Goal: Obtain resource: Obtain resource

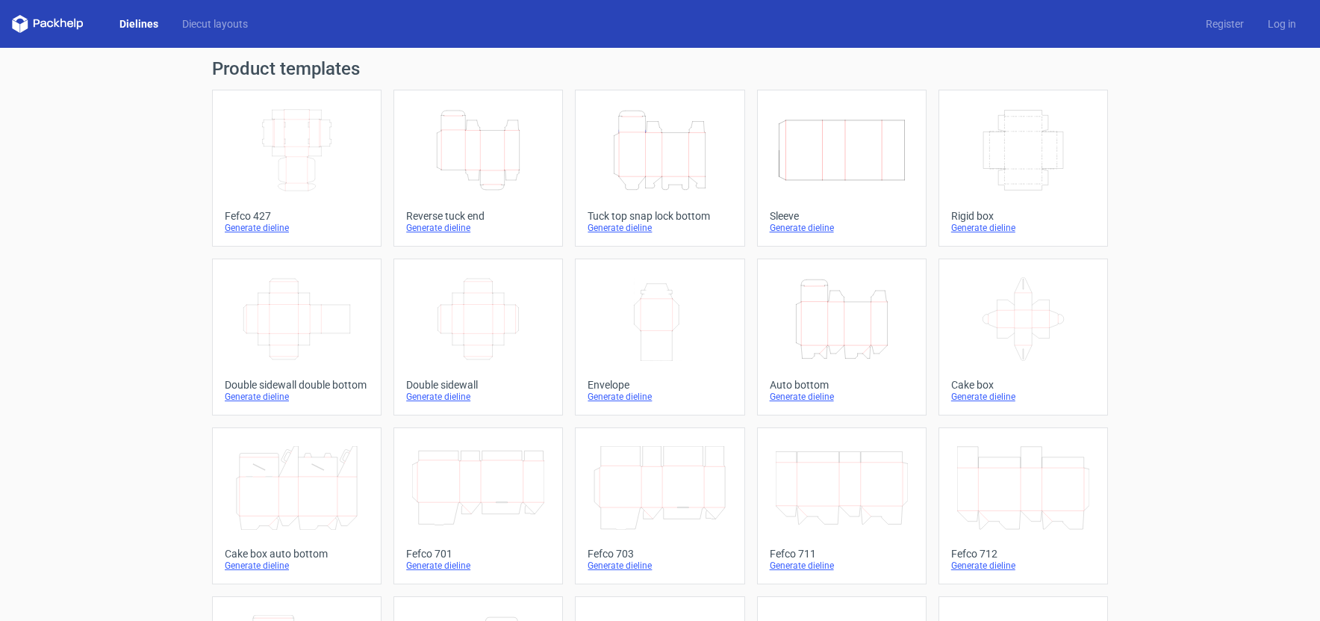
click at [488, 150] on icon "Height Depth Width" at bounding box center [478, 150] width 132 height 84
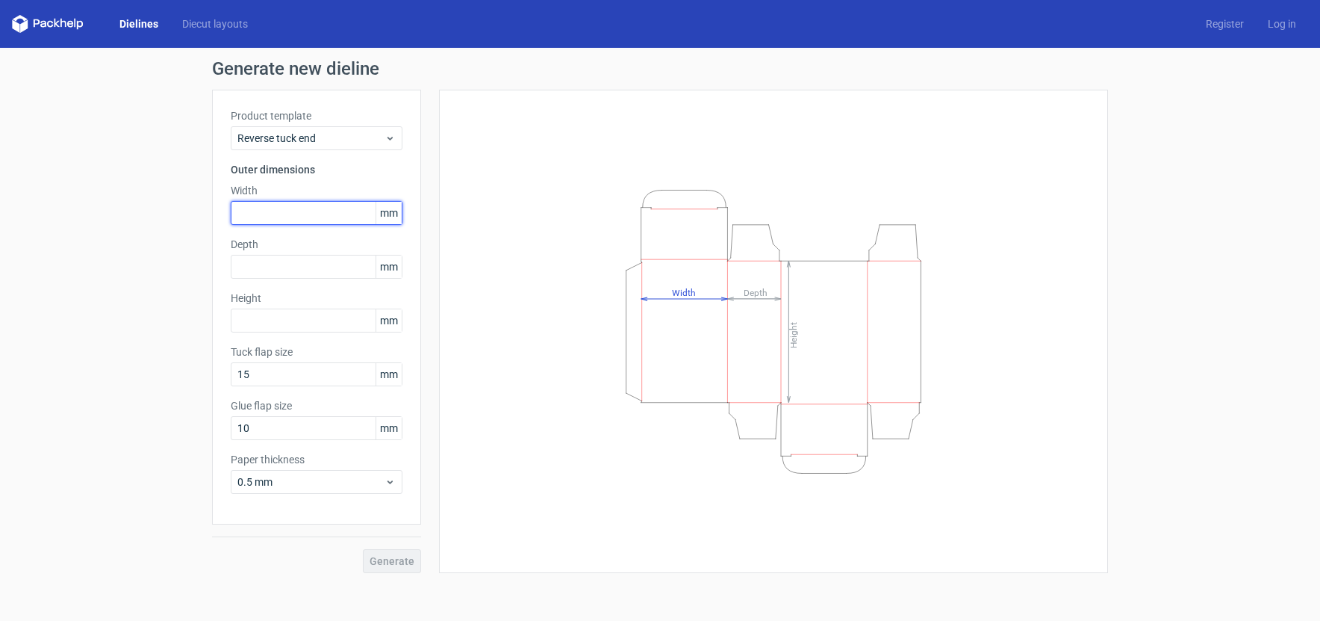
click at [314, 214] on input "text" at bounding box center [317, 213] width 172 height 24
type input "50"
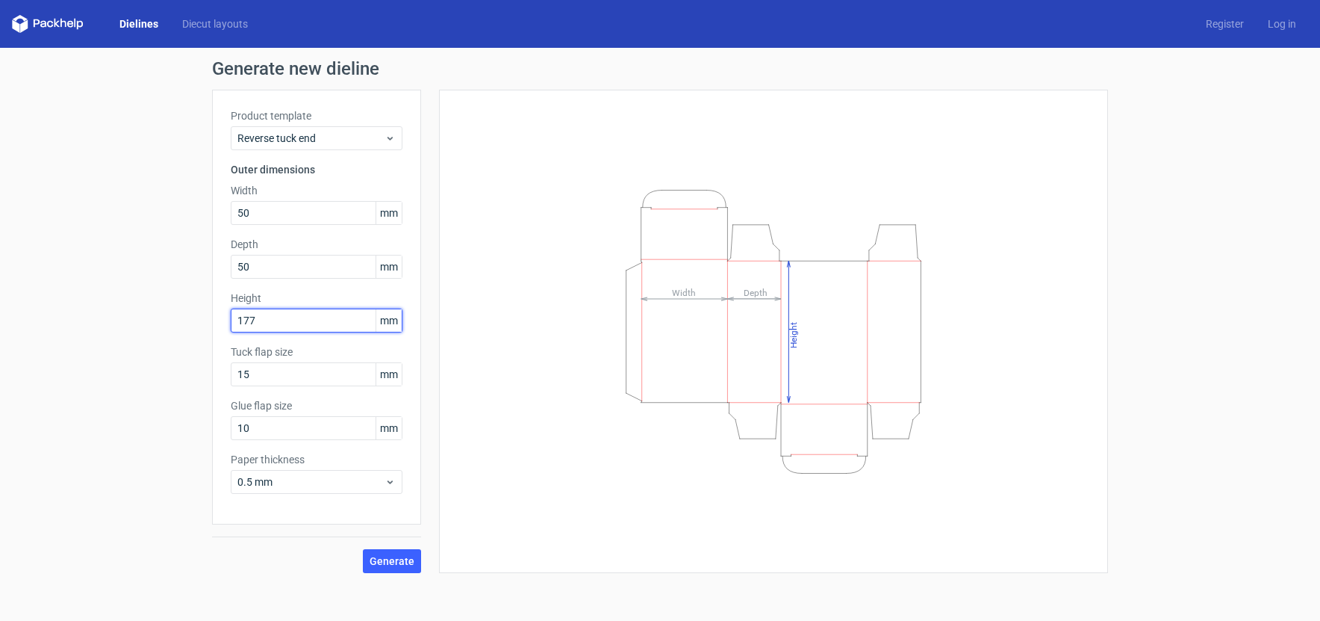
type input "177"
click at [391, 563] on span "Generate" at bounding box center [392, 561] width 45 height 10
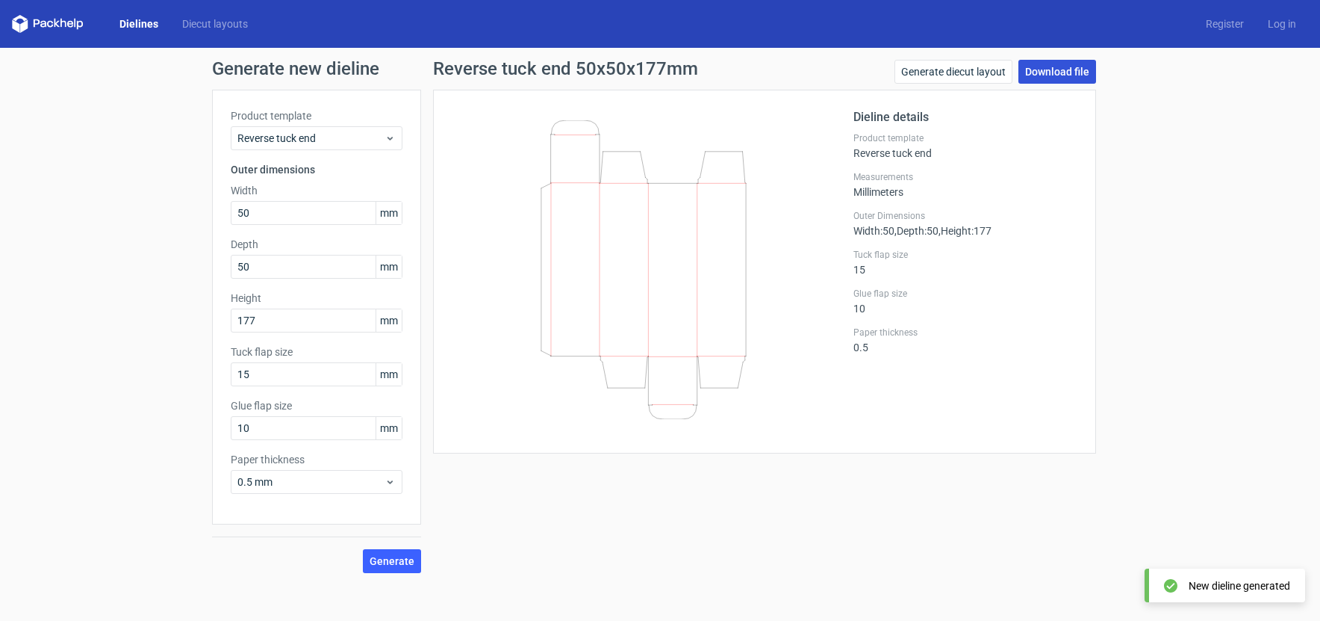
click at [1060, 74] on link "Download file" at bounding box center [1058, 72] width 78 height 24
drag, startPoint x: 311, startPoint y: 212, endPoint x: 224, endPoint y: 205, distance: 86.9
click at [226, 206] on div "Product template Reverse tuck end Outer dimensions Width 50 mm Depth 50 mm Heig…" at bounding box center [316, 307] width 209 height 435
type input "35"
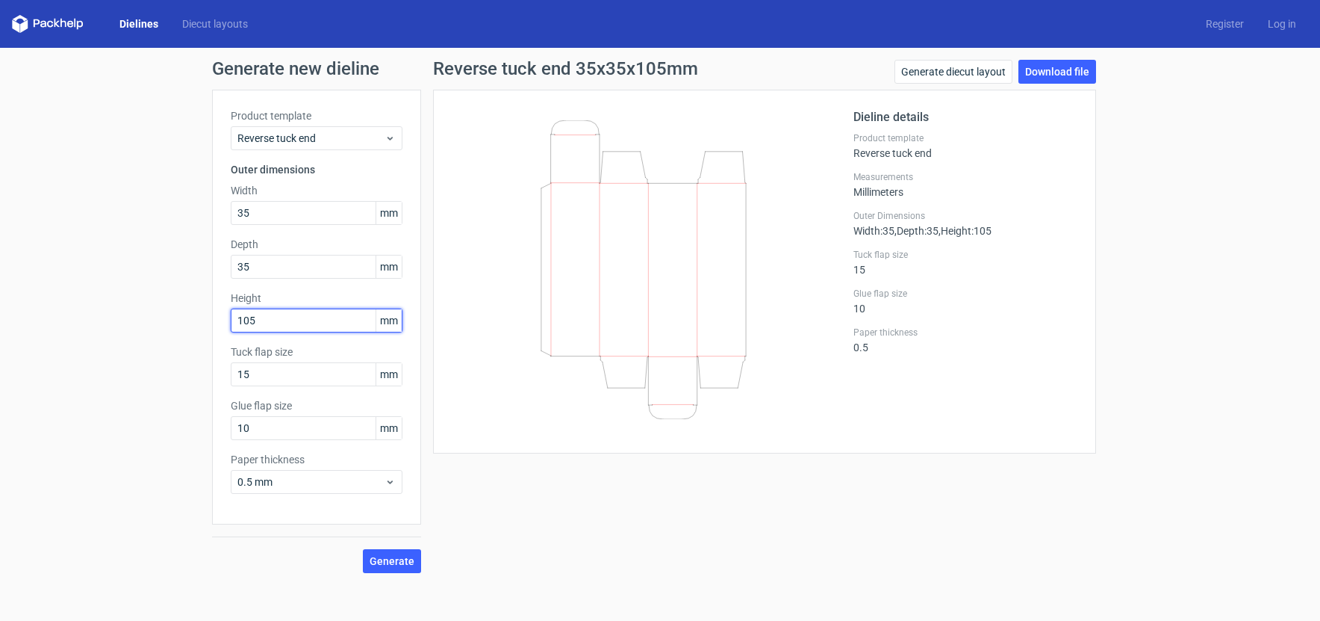
type input "105"
click at [395, 561] on span "Generate" at bounding box center [392, 561] width 45 height 10
click at [1051, 73] on link "Download file" at bounding box center [1058, 72] width 78 height 24
drag, startPoint x: 556, startPoint y: 164, endPoint x: 464, endPoint y: 263, distance: 134.2
click at [508, 214] on icon at bounding box center [644, 269] width 360 height 299
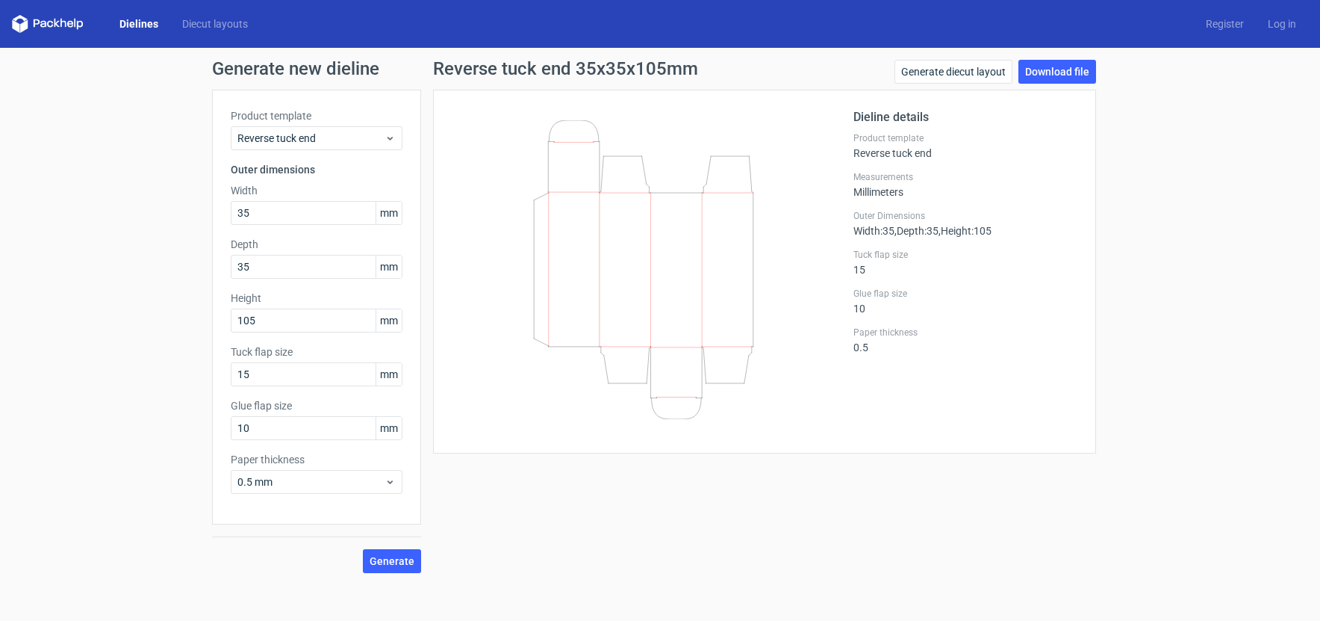
click at [388, 214] on span "mm" at bounding box center [389, 213] width 26 height 22
click at [393, 259] on span "mm" at bounding box center [389, 266] width 26 height 22
click at [393, 261] on span "mm" at bounding box center [389, 266] width 26 height 22
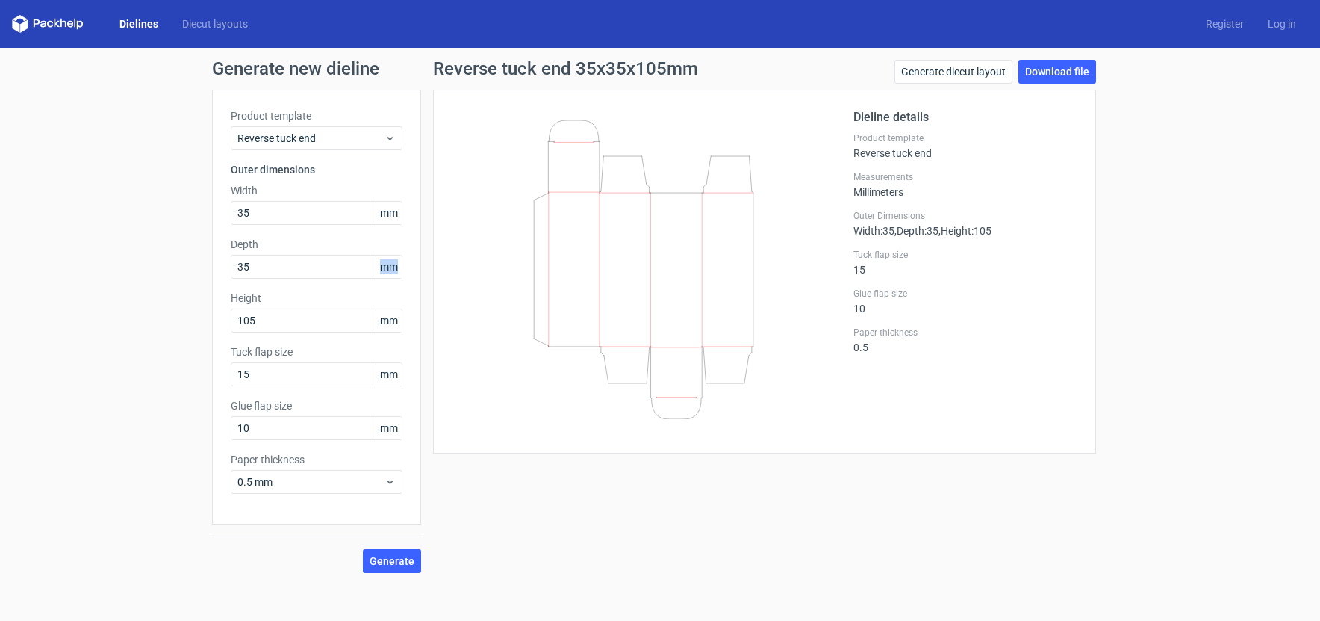
click at [391, 261] on span "mm" at bounding box center [389, 266] width 26 height 22
click at [391, 317] on span "mm" at bounding box center [389, 320] width 26 height 22
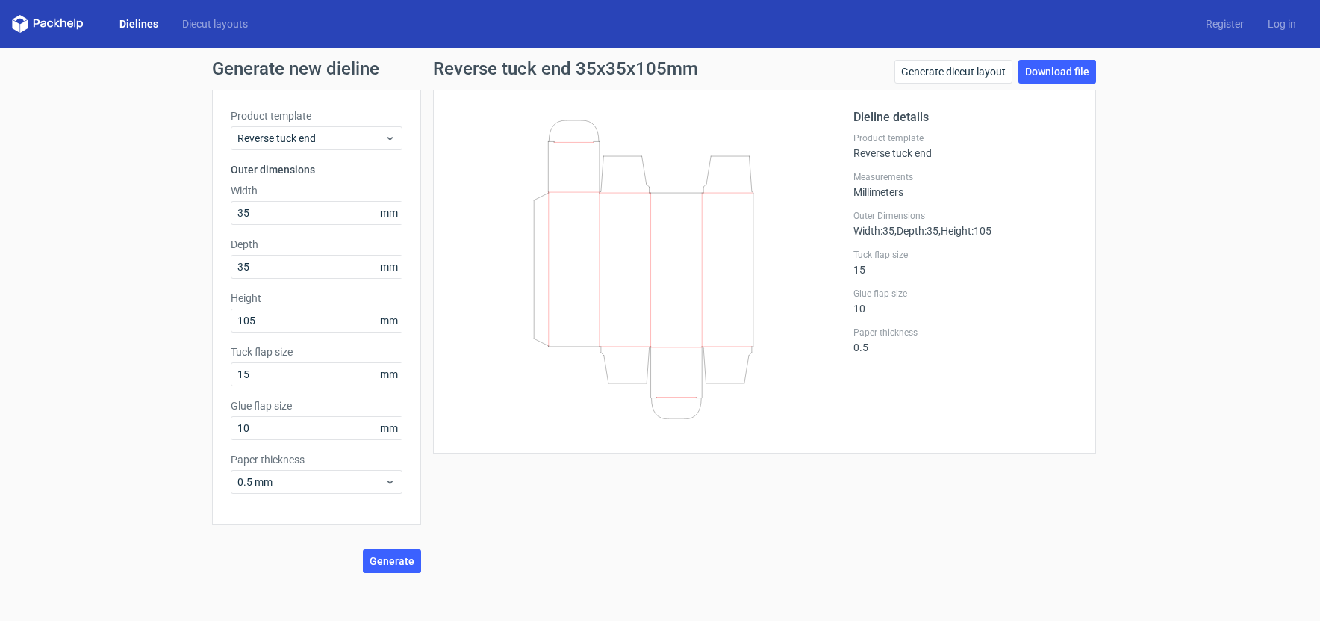
click at [387, 368] on span "mm" at bounding box center [389, 374] width 26 height 22
click at [384, 435] on span "mm" at bounding box center [389, 428] width 26 height 22
click at [383, 431] on span "mm" at bounding box center [389, 428] width 26 height 22
click at [383, 430] on span "mm" at bounding box center [389, 428] width 26 height 22
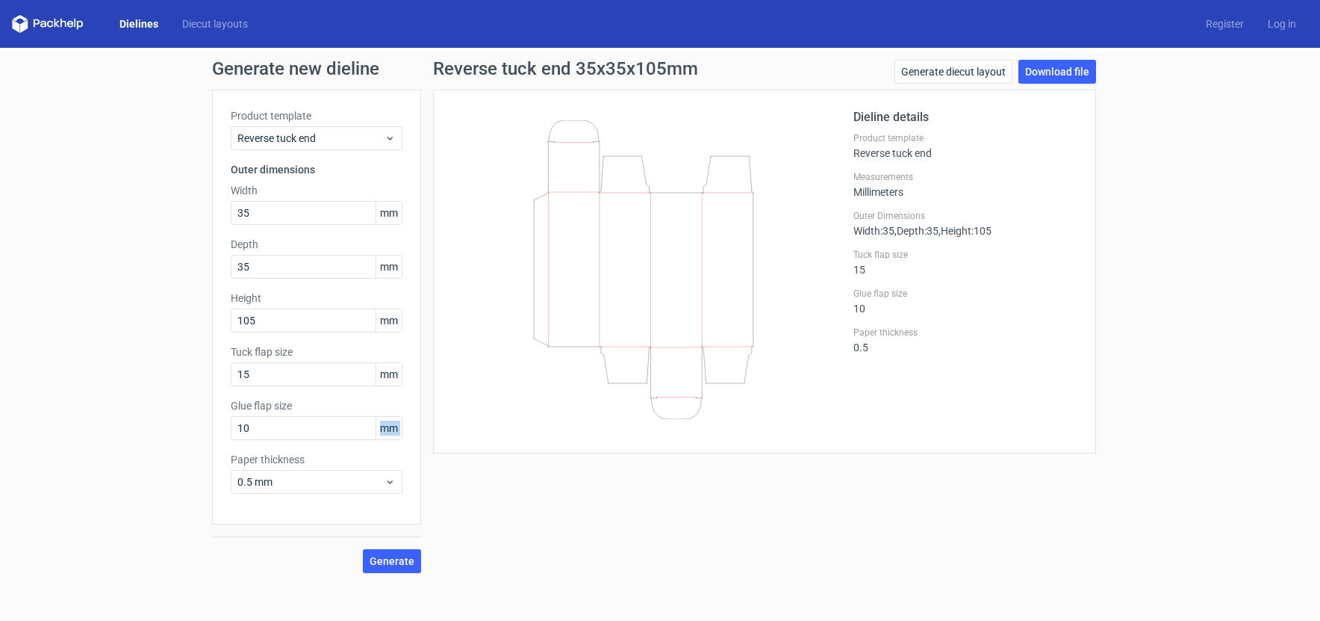
drag, startPoint x: 383, startPoint y: 430, endPoint x: 385, endPoint y: 413, distance: 17.2
click at [383, 428] on span "mm" at bounding box center [389, 428] width 26 height 22
click at [396, 375] on span "mm" at bounding box center [389, 374] width 26 height 22
click at [395, 373] on span "mm" at bounding box center [389, 374] width 26 height 22
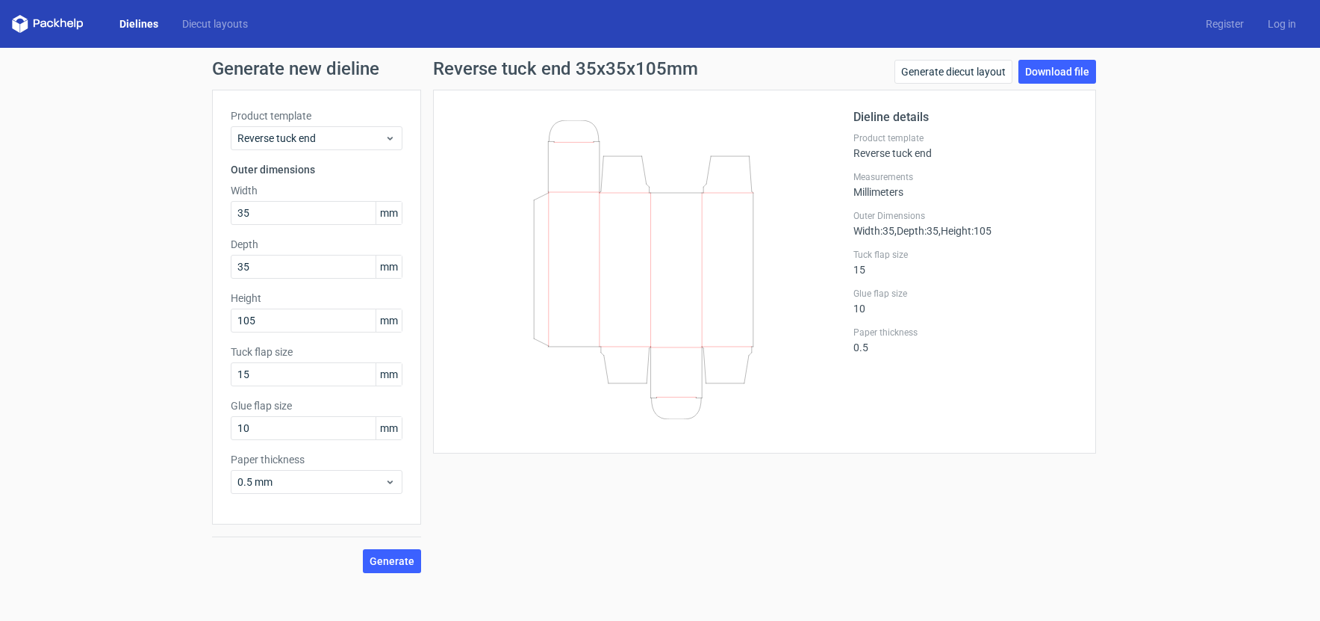
click at [387, 330] on span "mm" at bounding box center [389, 320] width 26 height 22
click at [388, 323] on span "mm" at bounding box center [389, 320] width 26 height 22
click at [382, 267] on span "mm" at bounding box center [389, 266] width 26 height 22
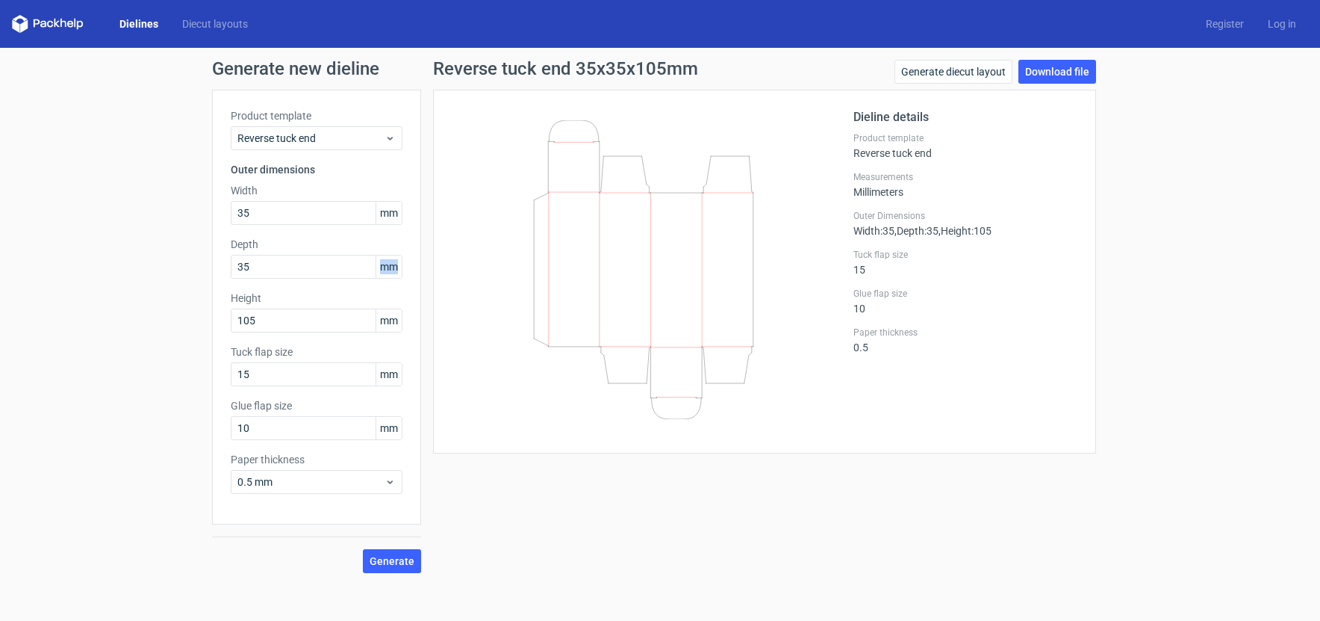
click at [382, 267] on span "mm" at bounding box center [389, 266] width 26 height 22
drag, startPoint x: 382, startPoint y: 267, endPoint x: 390, endPoint y: 240, distance: 27.9
click at [382, 265] on span "mm" at bounding box center [389, 266] width 26 height 22
click at [390, 211] on span "mm" at bounding box center [389, 213] width 26 height 22
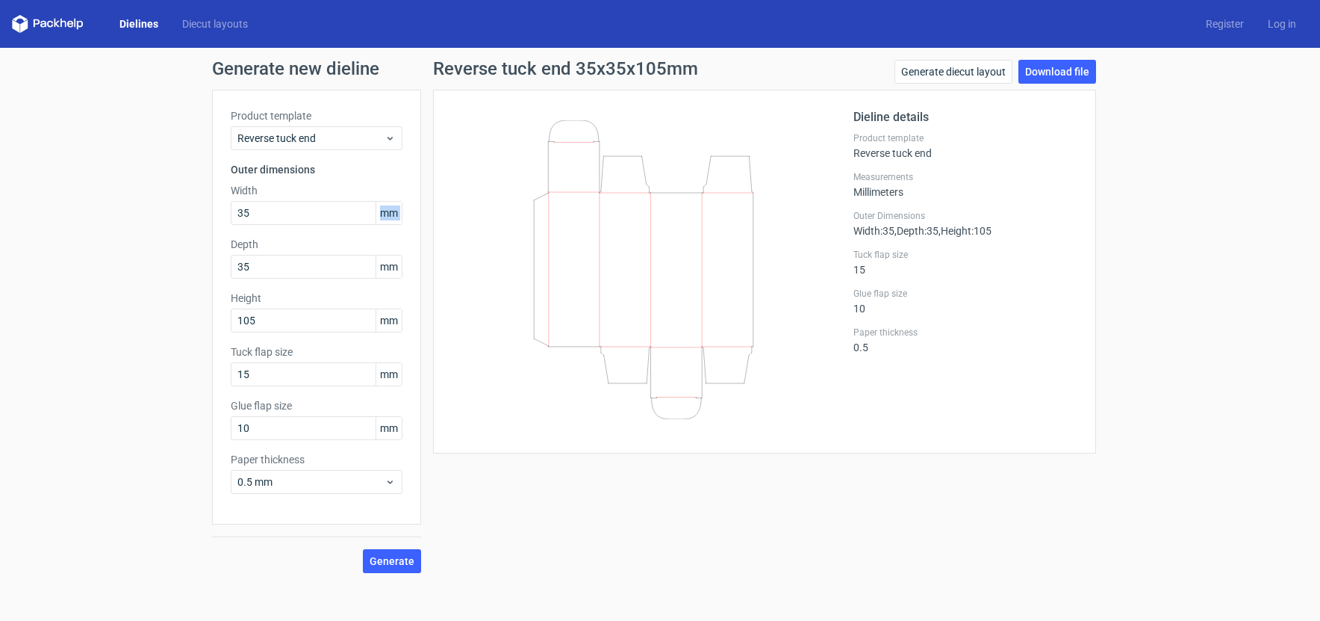
click at [390, 211] on span "mm" at bounding box center [389, 213] width 26 height 22
click at [385, 201] on input "35" at bounding box center [317, 213] width 172 height 24
click at [386, 184] on label "Width" at bounding box center [317, 190] width 172 height 15
click at [561, 79] on div "Reverse tuck end 35x35x105mm Generate diecut layout Download file" at bounding box center [764, 75] width 663 height 30
click at [562, 71] on h1 "Reverse tuck end 35x35x105mm" at bounding box center [565, 69] width 265 height 18
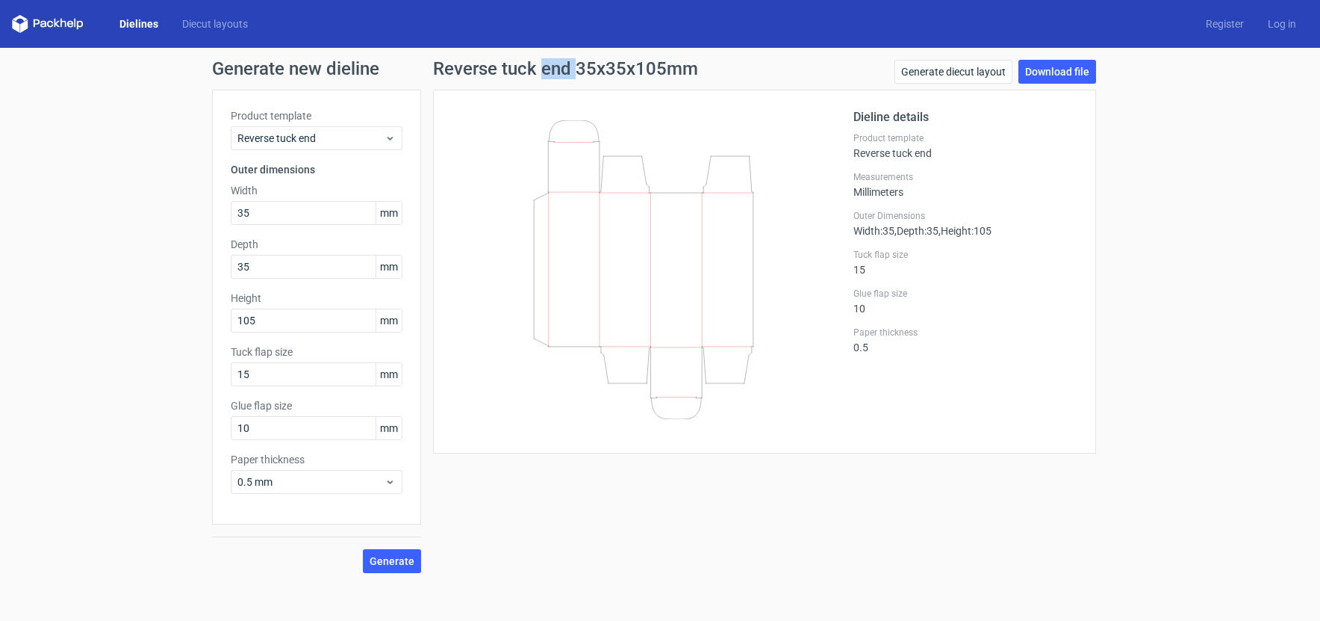
click at [562, 71] on h1 "Reverse tuck end 35x35x105mm" at bounding box center [565, 69] width 265 height 18
click at [578, 60] on h1 "Reverse tuck end 35x35x105mm" at bounding box center [565, 69] width 265 height 18
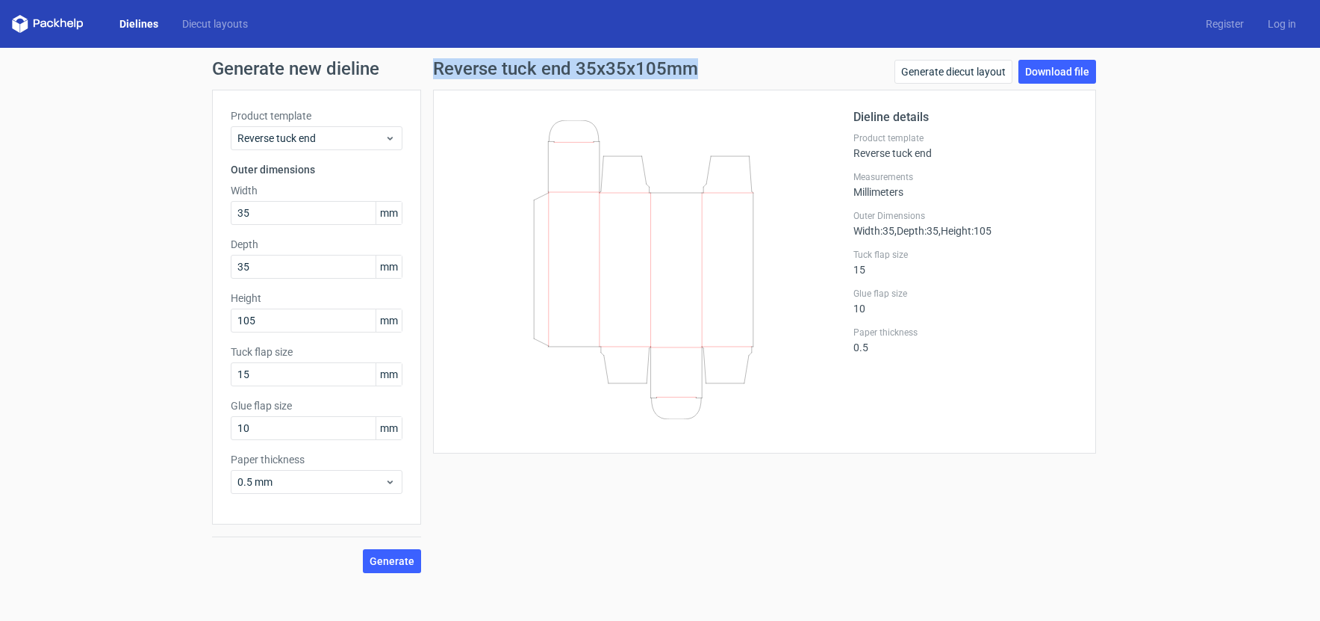
click at [532, 64] on h1 "Reverse tuck end 35x35x105mm" at bounding box center [565, 69] width 265 height 18
click at [479, 74] on h1 "Reverse tuck end 35x35x105mm" at bounding box center [565, 69] width 265 height 18
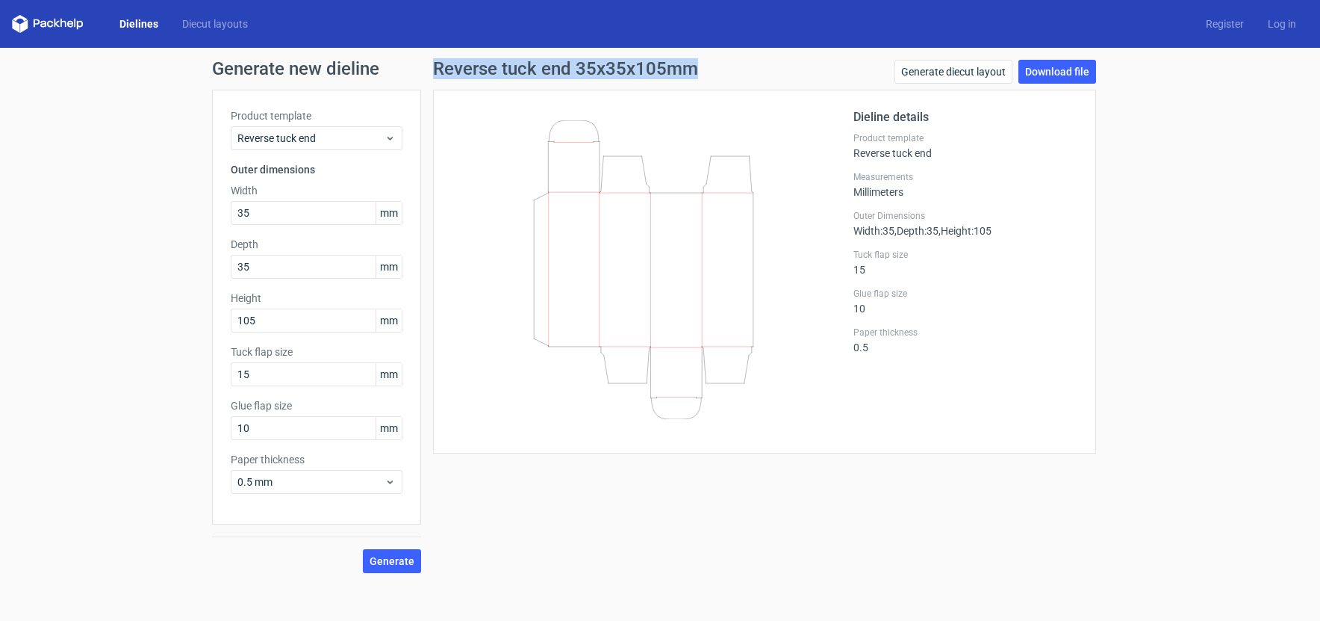
click at [548, 62] on h1 "Reverse tuck end 35x35x105mm" at bounding box center [565, 69] width 265 height 18
drag, startPoint x: 548, startPoint y: 62, endPoint x: 627, endPoint y: 57, distance: 78.6
click at [563, 62] on h1 "Reverse tuck end 35x35x105mm" at bounding box center [565, 69] width 265 height 18
click at [627, 56] on div "Generate new dieline Product template Reverse tuck end Outer dimensions Width 3…" at bounding box center [660, 316] width 1320 height 537
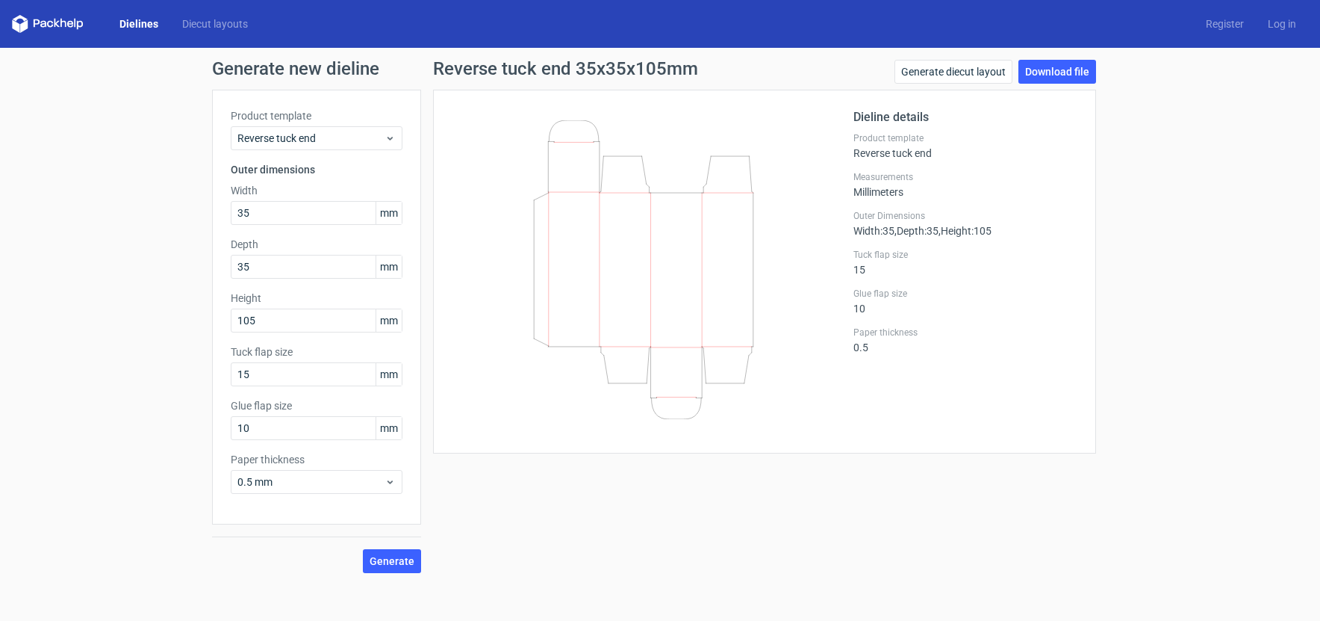
click at [627, 56] on div "Generate new dieline Product template Reverse tuck end Outer dimensions Width 3…" at bounding box center [660, 316] width 1320 height 537
click at [636, 71] on h1 "Reverse tuck end 35x35x105mm" at bounding box center [565, 69] width 265 height 18
click at [562, 87] on div "Reverse tuck end 35x35x105mm Generate diecut layout Download file" at bounding box center [764, 75] width 663 height 30
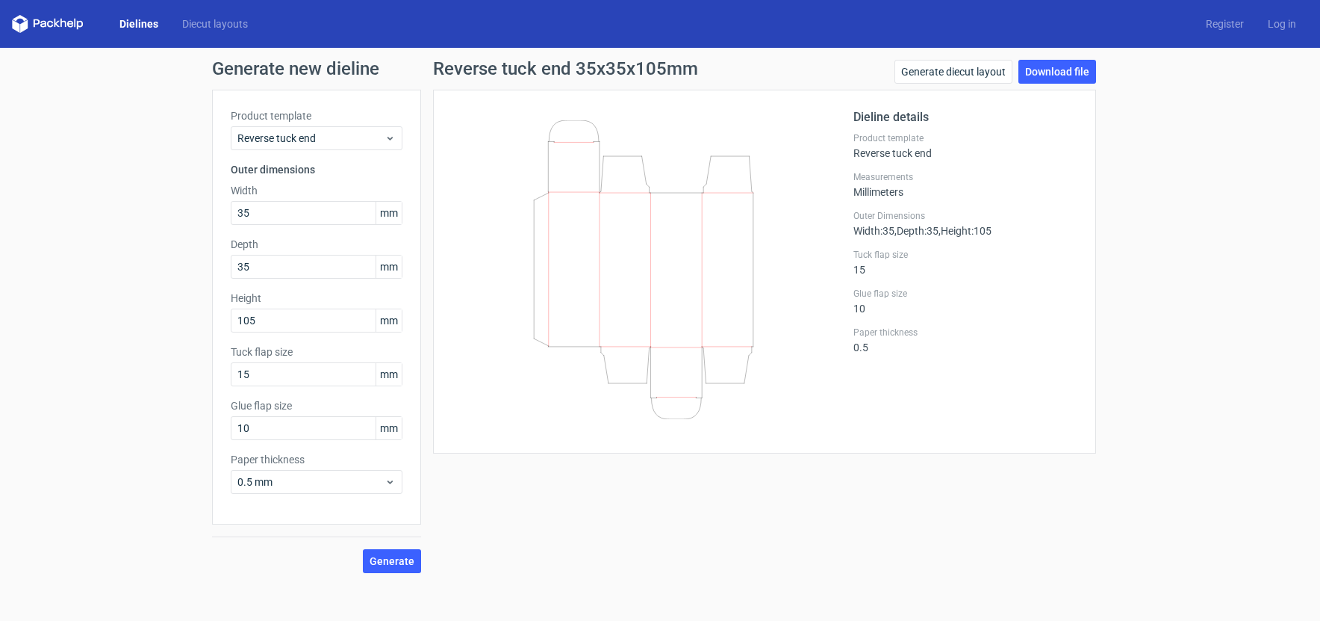
click at [587, 72] on h1 "Reverse tuck end 35x35x105mm" at bounding box center [565, 69] width 265 height 18
click at [598, 73] on h1 "Reverse tuck end 35x35x105mm" at bounding box center [565, 69] width 265 height 18
click at [480, 69] on h1 "Reverse tuck end 35x35x105mm" at bounding box center [565, 69] width 265 height 18
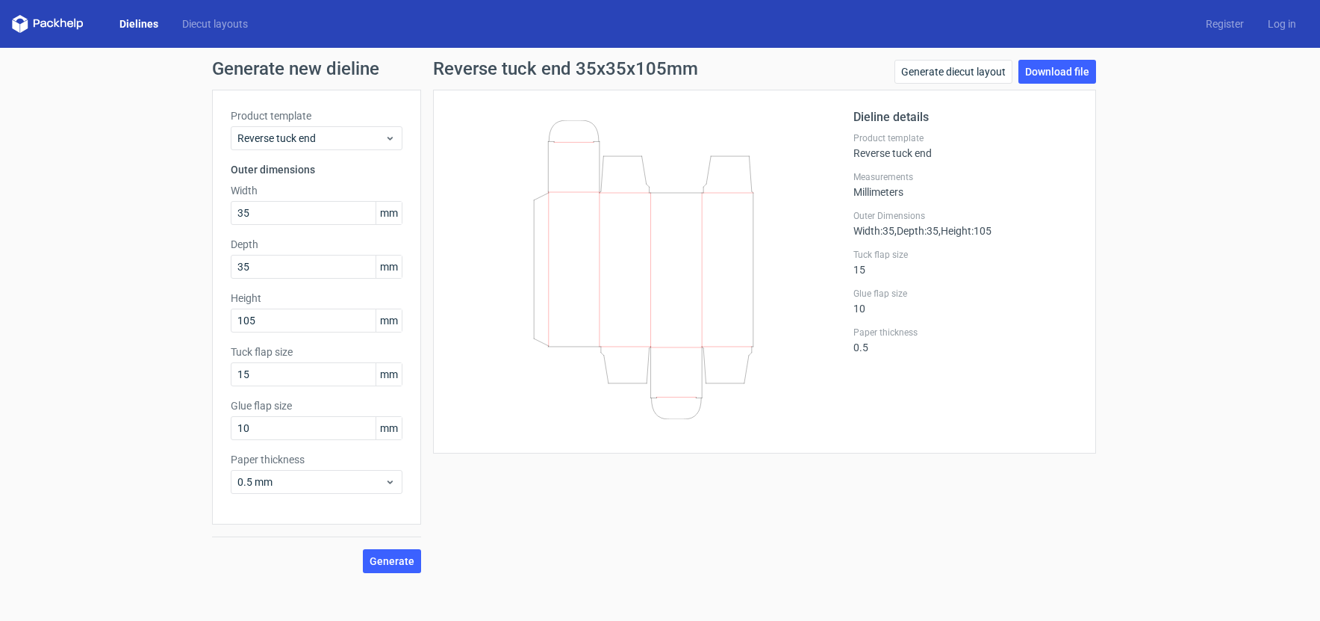
click at [479, 66] on h1 "Reverse tuck end 35x35x105mm" at bounding box center [565, 69] width 265 height 18
click at [427, 75] on div "Reverse tuck end 35x35x105mm Generate diecut layout Download file Dieline detai…" at bounding box center [764, 316] width 687 height 513
click at [439, 74] on h1 "Reverse tuck end 35x35x105mm" at bounding box center [565, 69] width 265 height 18
click at [515, 69] on h1 "Reverse tuck end 35x35x105mm" at bounding box center [565, 69] width 265 height 18
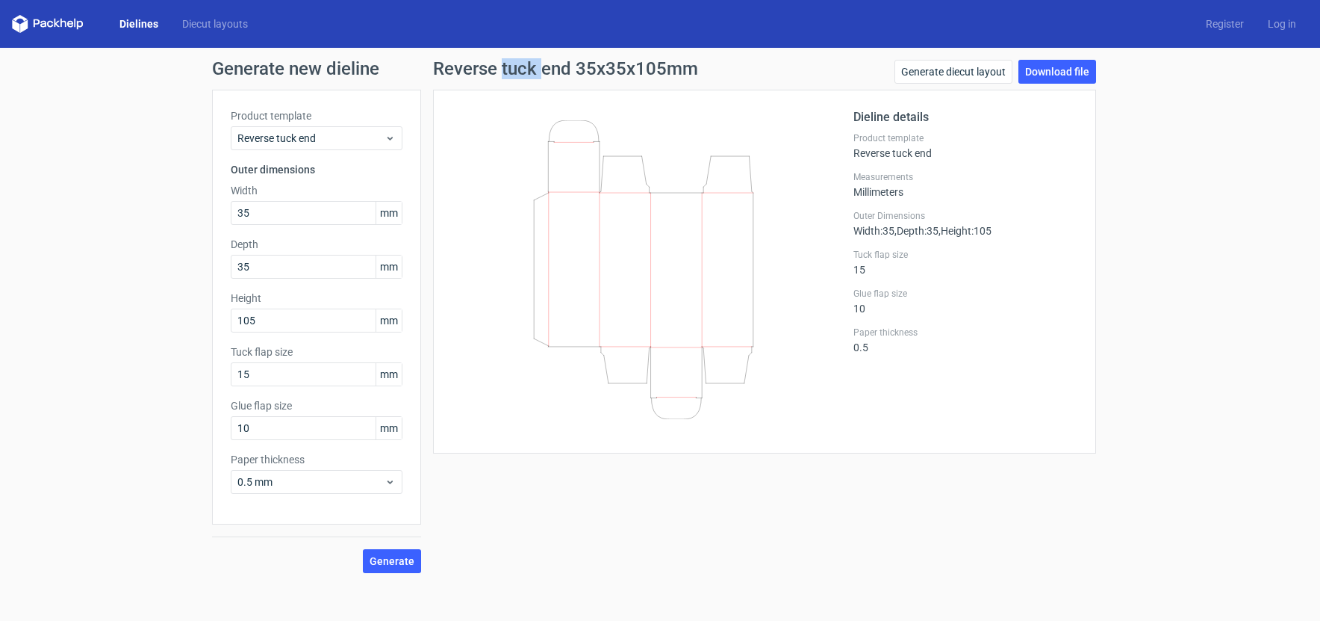
click at [515, 69] on h1 "Reverse tuck end 35x35x105mm" at bounding box center [565, 69] width 265 height 18
click at [558, 64] on h1 "Reverse tuck end 35x35x105mm" at bounding box center [565, 69] width 265 height 18
click at [585, 62] on h1 "Reverse tuck end 35x35x105mm" at bounding box center [565, 69] width 265 height 18
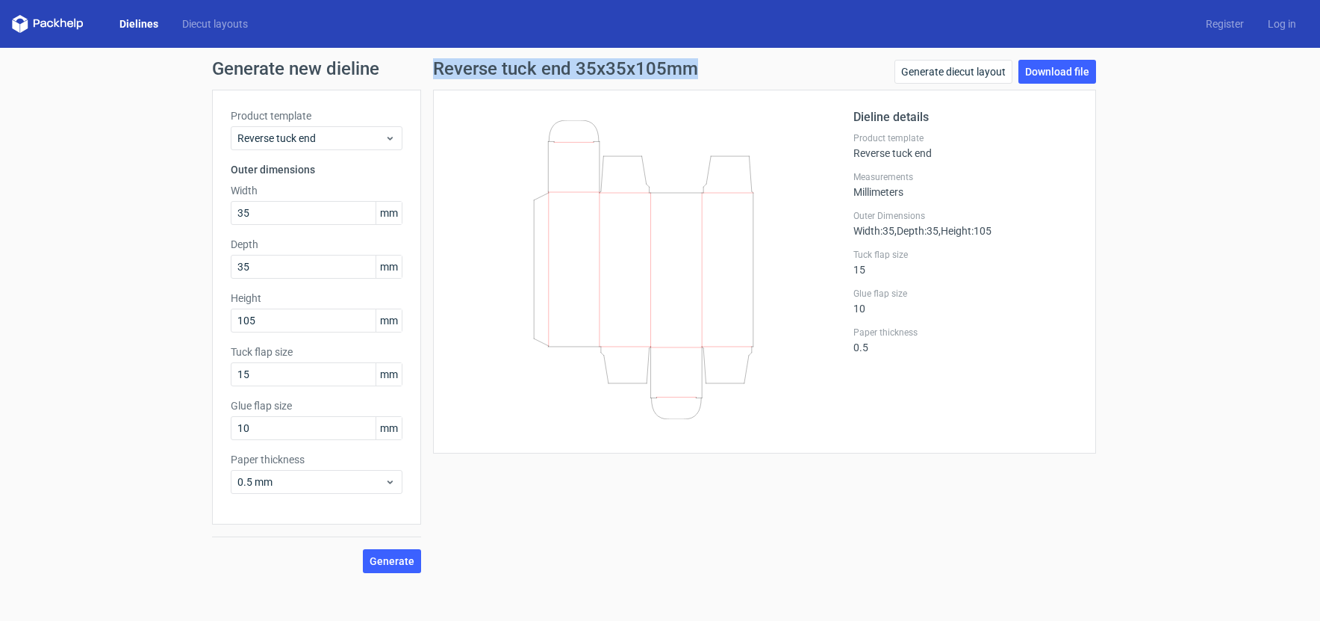
drag, startPoint x: 435, startPoint y: 69, endPoint x: 718, endPoint y: 68, distance: 283.8
click at [718, 68] on div "Reverse tuck end 35x35x105mm Generate diecut layout Download file" at bounding box center [764, 75] width 663 height 30
click at [709, 69] on div "Reverse tuck end 35x35x105mm Generate diecut layout Download file" at bounding box center [764, 75] width 663 height 30
drag, startPoint x: 703, startPoint y: 70, endPoint x: 429, endPoint y: 69, distance: 274.1
click at [429, 69] on div "Reverse tuck end 35x35x105mm Generate diecut layout Download file Dieline detai…" at bounding box center [764, 316] width 687 height 513
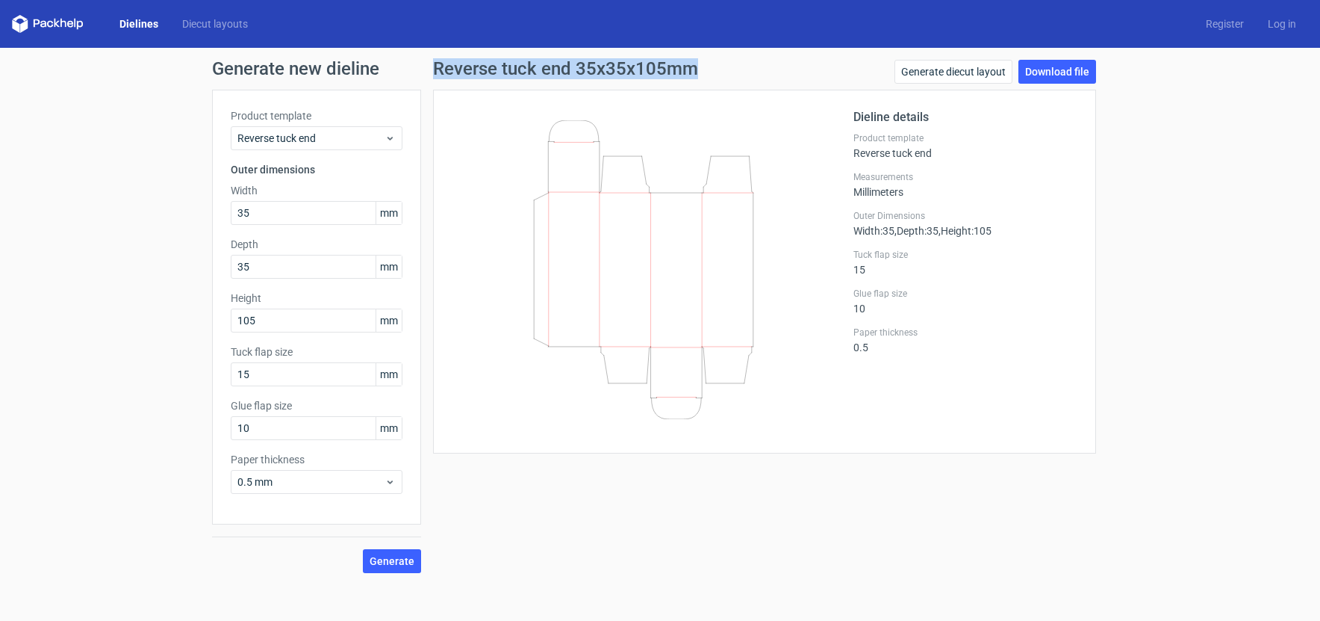
click at [606, 66] on h1 "Reverse tuck end 35x35x105mm" at bounding box center [565, 69] width 265 height 18
